Goal: Transaction & Acquisition: Purchase product/service

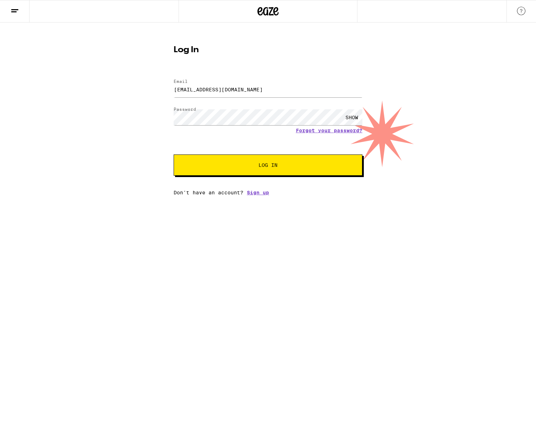
click at [299, 161] on button "Log In" at bounding box center [268, 164] width 189 height 21
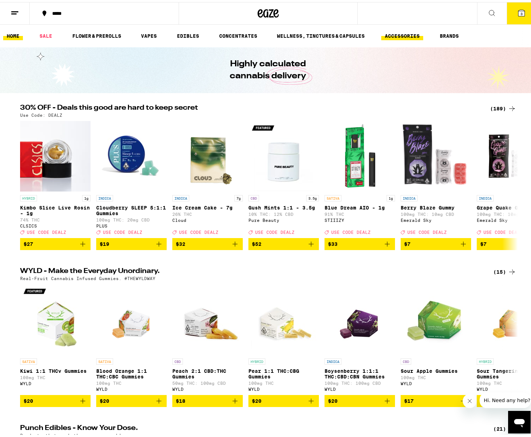
click at [408, 32] on link "ACCESSORIES" at bounding box center [402, 34] width 42 height 8
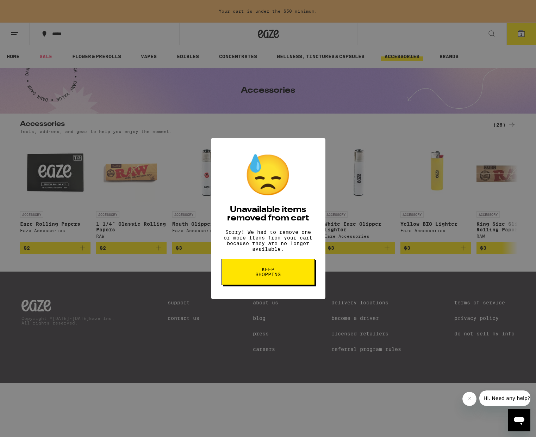
click at [286, 276] on span "Keep Shopping" at bounding box center [268, 272] width 36 height 10
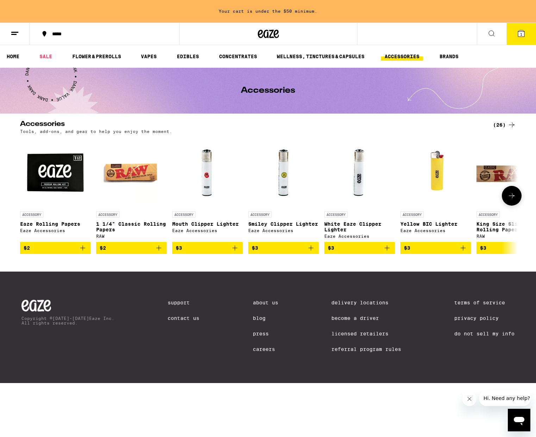
click at [512, 199] on icon at bounding box center [512, 195] width 8 height 8
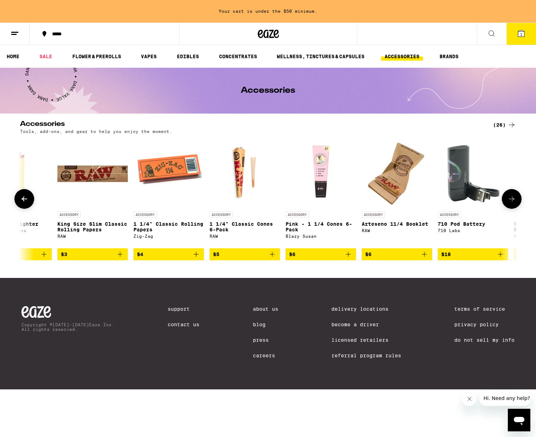
click at [512, 199] on icon at bounding box center [512, 199] width 8 height 8
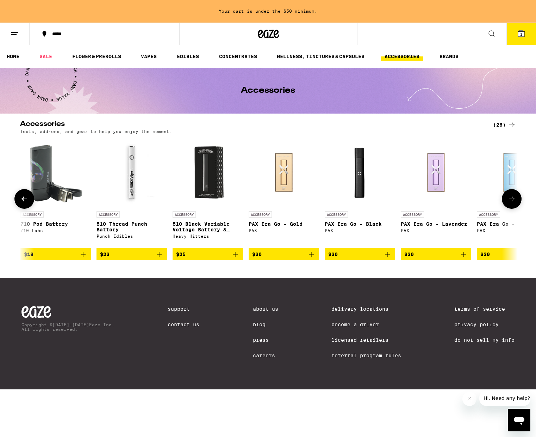
scroll to position [0, 839]
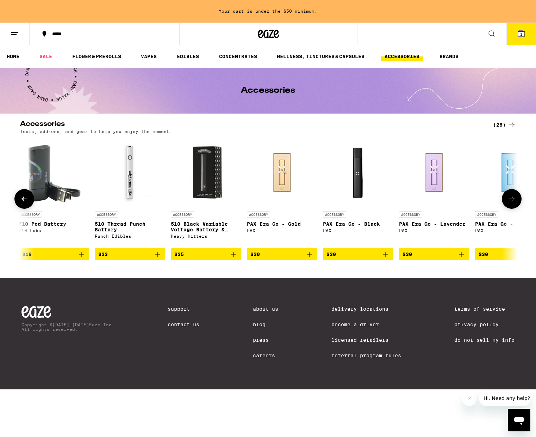
click at [512, 199] on icon at bounding box center [512, 199] width 8 height 8
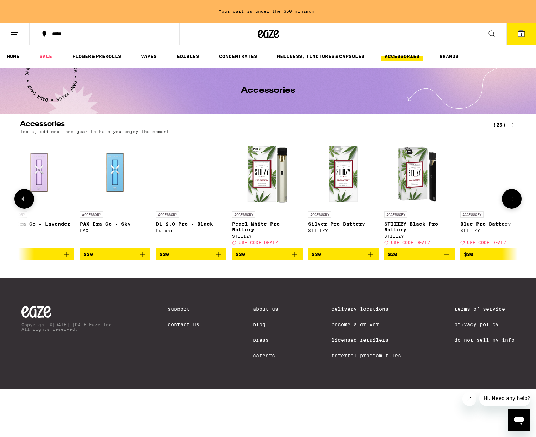
scroll to position [0, 1258]
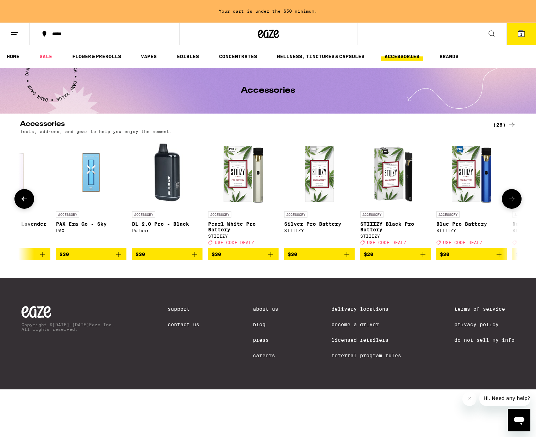
click at [512, 199] on icon at bounding box center [512, 199] width 8 height 8
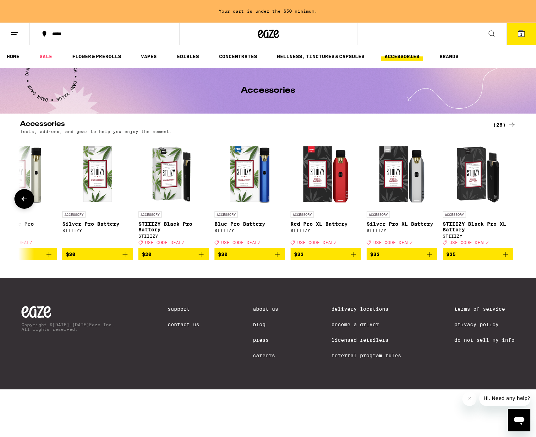
scroll to position [0, 1483]
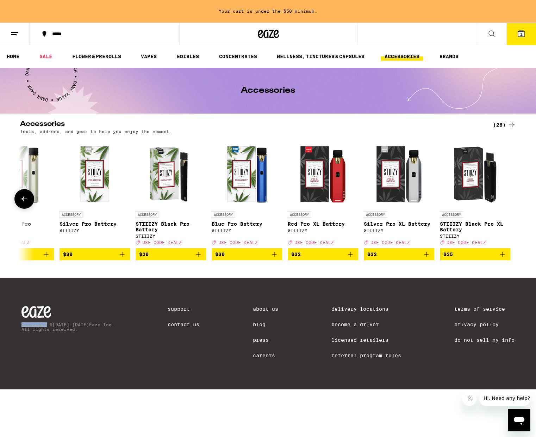
click at [512, 199] on div at bounding box center [512, 199] width 20 height 20
click at [439, 37] on div "***** 1" at bounding box center [268, 34] width 536 height 23
click at [491, 35] on icon at bounding box center [492, 33] width 8 height 8
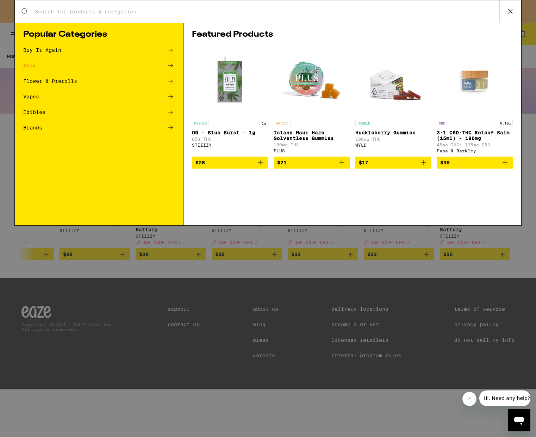
click at [320, 11] on input "Search for Products" at bounding box center [267, 11] width 465 height 6
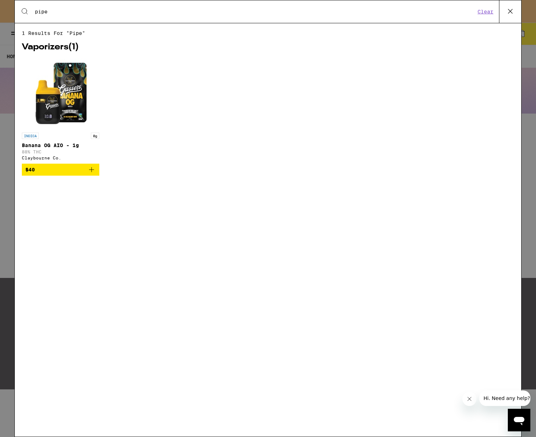
type input "pipe"
click at [61, 83] on img "Open page for Banana OG AIO - 1g from Claybourne Co." at bounding box center [60, 94] width 70 height 70
